Goal: Find specific page/section: Find specific page/section

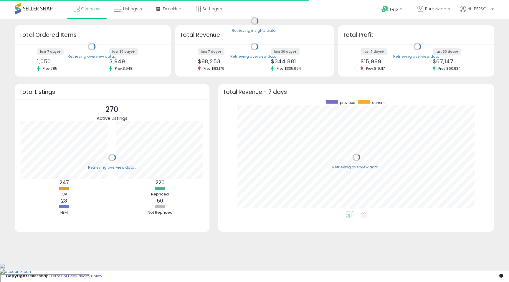
scroll to position [111, 264]
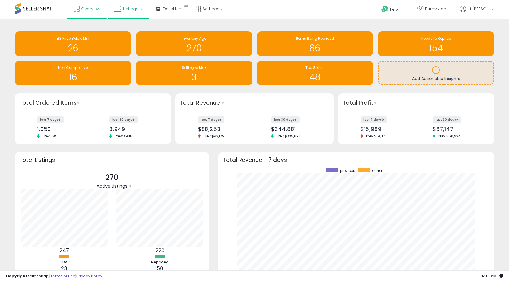
click at [115, 8] on icon at bounding box center [118, 10] width 8 height 8
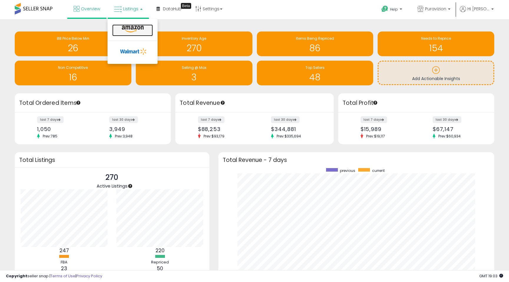
click at [135, 31] on icon at bounding box center [133, 29] width 26 height 8
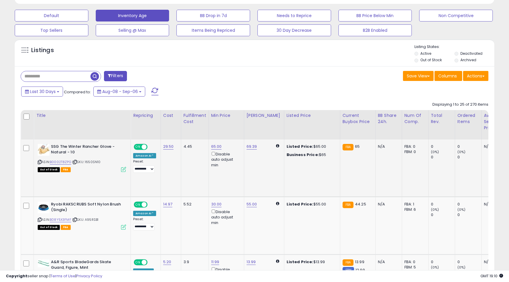
scroll to position [207, 0]
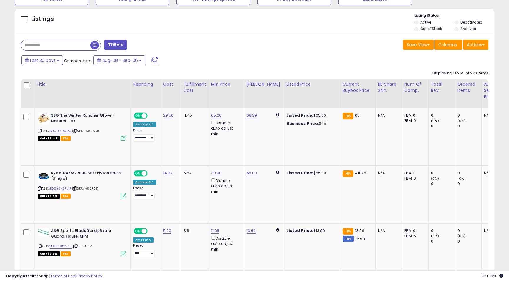
click at [55, 44] on input "text" at bounding box center [55, 45] width 69 height 10
type input "******"
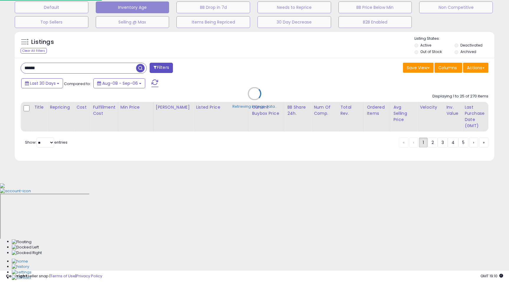
scroll to position [85, 0]
